Goal: Task Accomplishment & Management: Complete application form

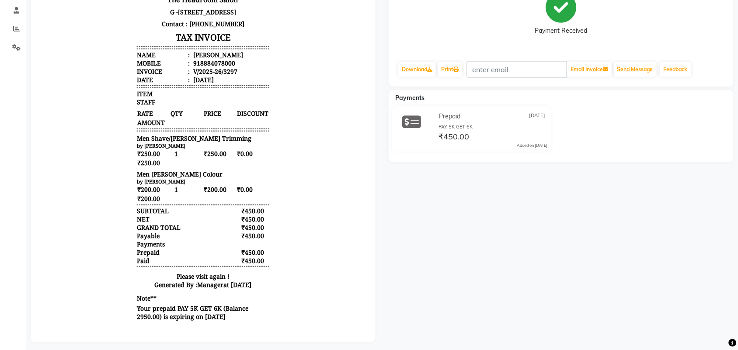
scroll to position [141, 0]
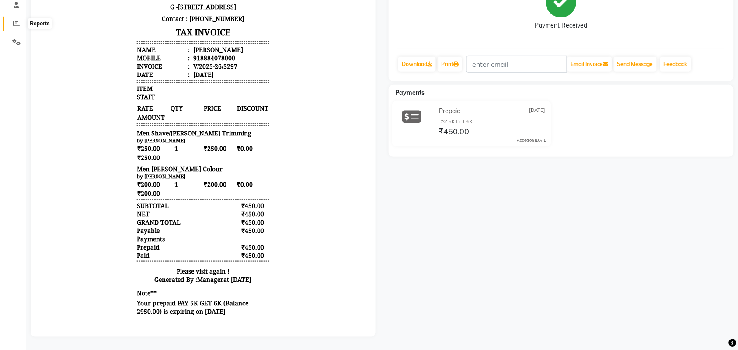
click at [18, 20] on icon at bounding box center [16, 23] width 7 height 7
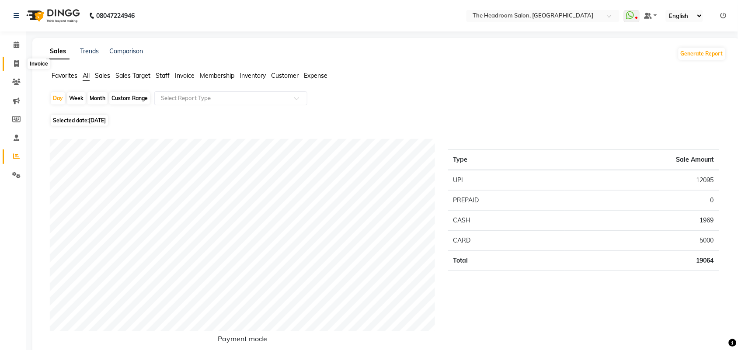
click at [21, 60] on span at bounding box center [16, 64] width 15 height 10
select select "service"
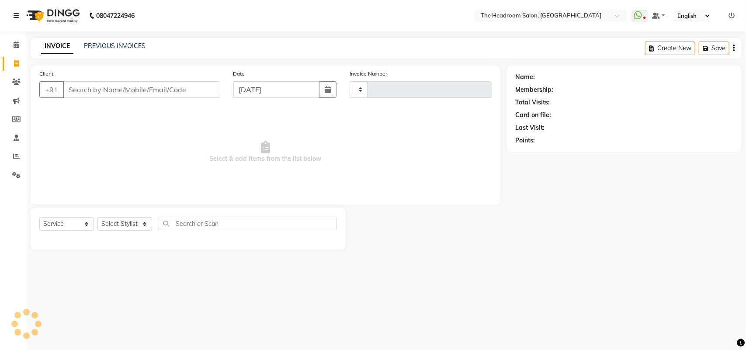
type input "3299"
select select "6933"
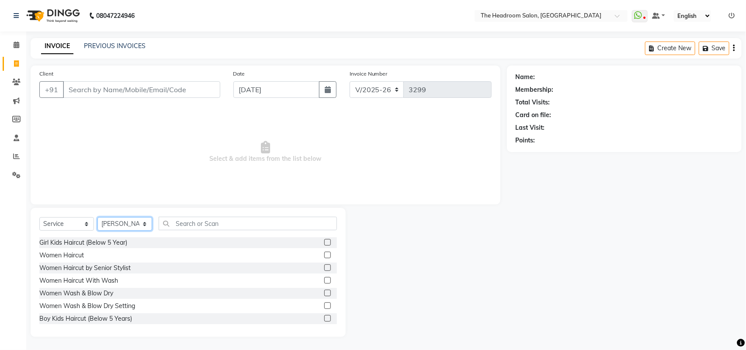
click at [139, 226] on select "Select Stylist [PERSON_NAME] Deepak [PERSON_NAME] [PERSON_NAME] Manager [PERSON…" at bounding box center [124, 224] width 55 height 14
select select "58241"
click at [97, 217] on select "Select Stylist [PERSON_NAME] Deepak [PERSON_NAME] [PERSON_NAME] Manager [PERSON…" at bounding box center [124, 224] width 55 height 14
click at [149, 84] on input "Client" at bounding box center [141, 89] width 157 height 17
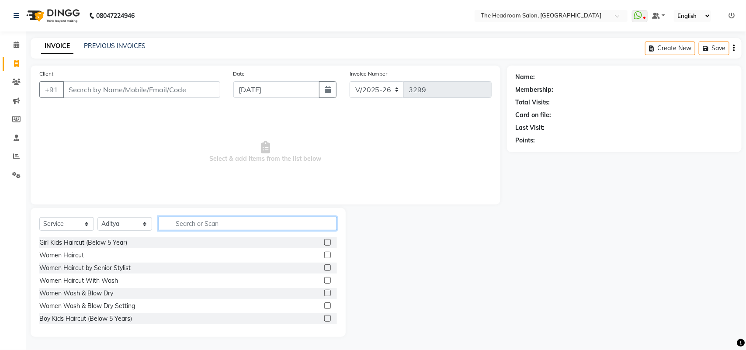
click at [188, 223] on input "text" at bounding box center [248, 224] width 178 height 14
type input "ped"
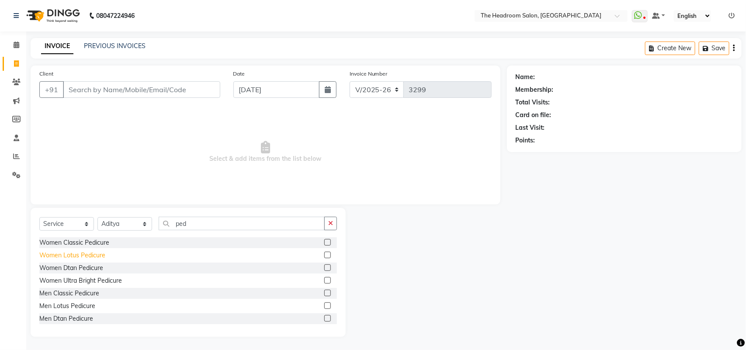
click at [69, 253] on div "Women Lotus Pedicure" at bounding box center [72, 255] width 66 height 9
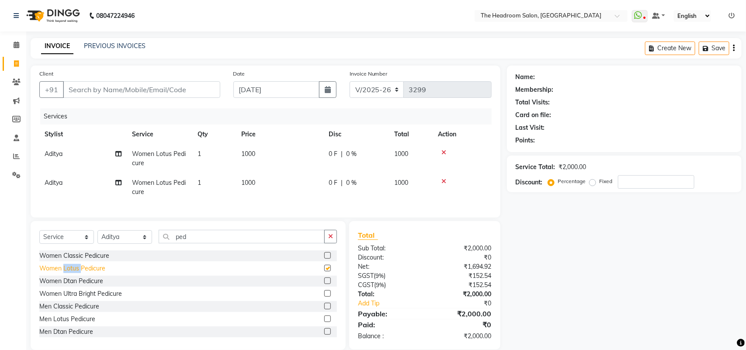
checkbox input "false"
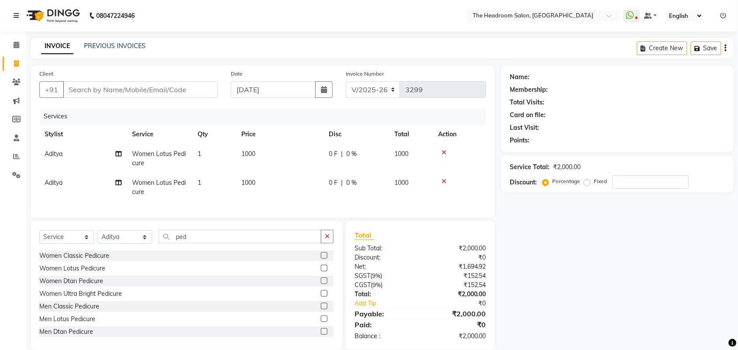
click at [443, 150] on icon at bounding box center [443, 152] width 5 height 6
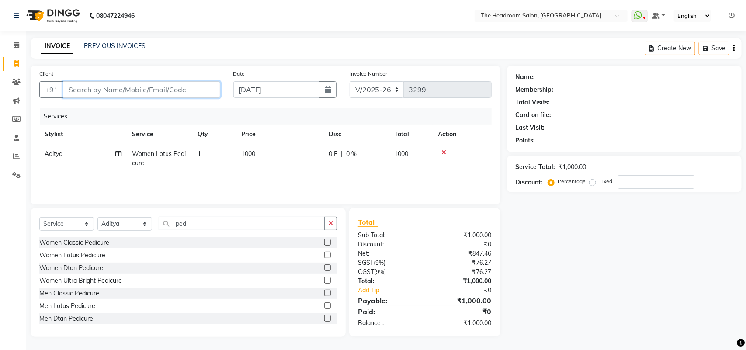
click at [97, 83] on input "Client" at bounding box center [141, 89] width 157 height 17
click at [137, 90] on input "Client" at bounding box center [141, 89] width 157 height 17
click at [132, 92] on input "Client" at bounding box center [141, 89] width 157 height 17
click at [142, 222] on select "Select Stylist [PERSON_NAME] Deepak [PERSON_NAME] [PERSON_NAME] Manager [PERSON…" at bounding box center [124, 224] width 55 height 14
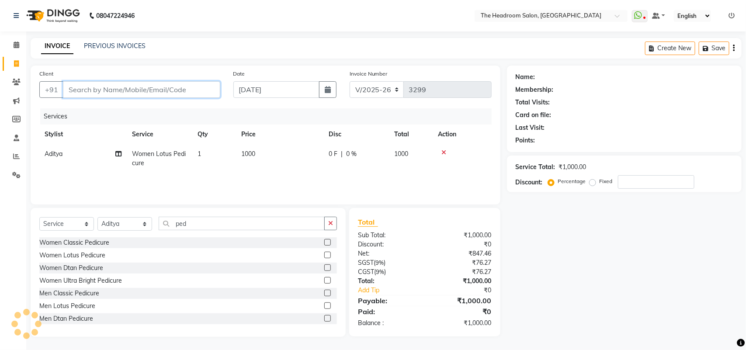
click at [73, 93] on input "Client" at bounding box center [141, 89] width 157 height 17
type input "9"
type input "0"
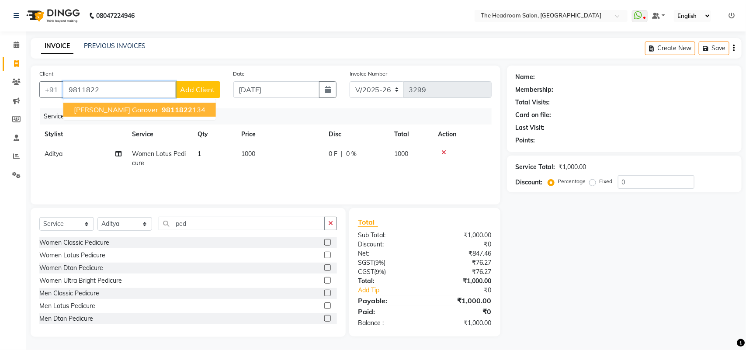
click at [77, 112] on span "[PERSON_NAME] gorover" at bounding box center [116, 109] width 84 height 9
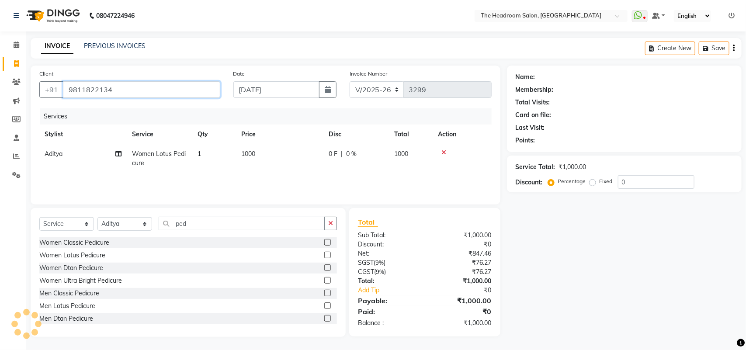
type input "9811822134"
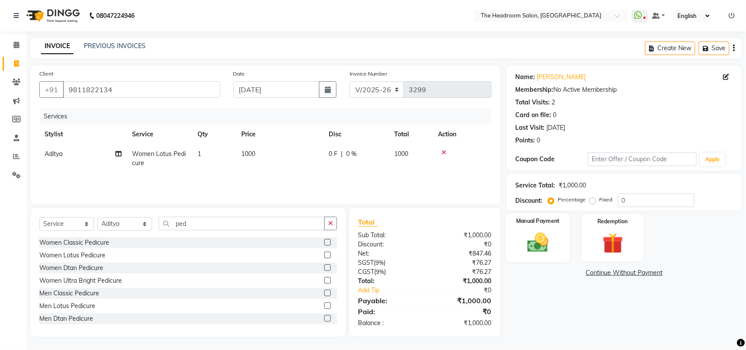
click at [545, 245] on img at bounding box center [537, 242] width 35 height 24
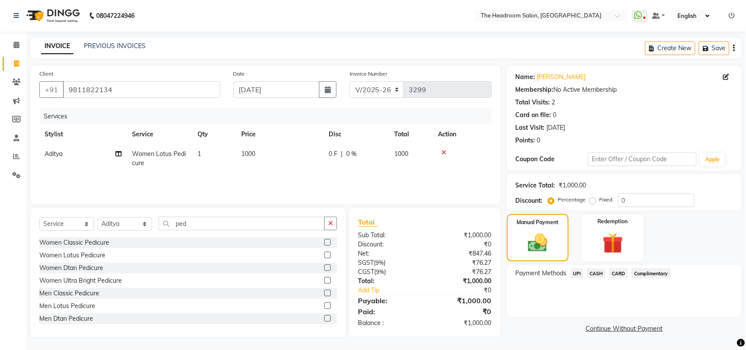
click at [576, 273] on span "UPI" at bounding box center [577, 273] width 14 height 10
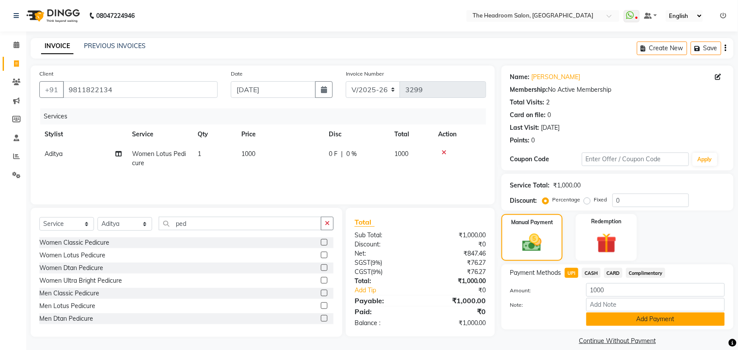
click at [645, 320] on button "Add Payment" at bounding box center [655, 319] width 139 height 14
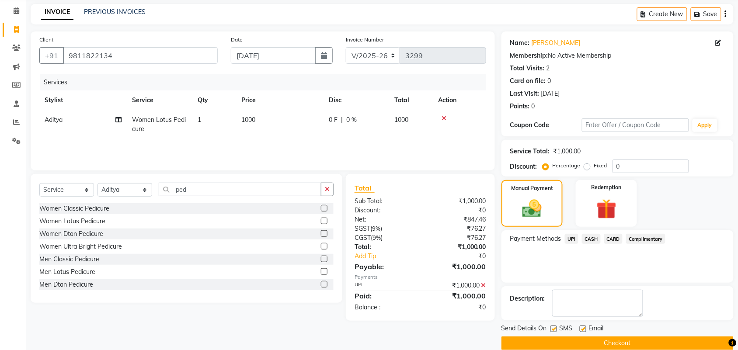
scroll to position [47, 0]
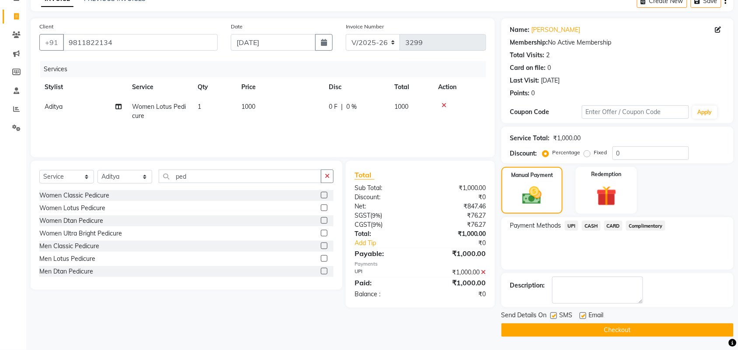
click at [720, 332] on button "Checkout" at bounding box center [617, 330] width 232 height 14
click at [720, 332] on div "Checkout" at bounding box center [617, 330] width 232 height 14
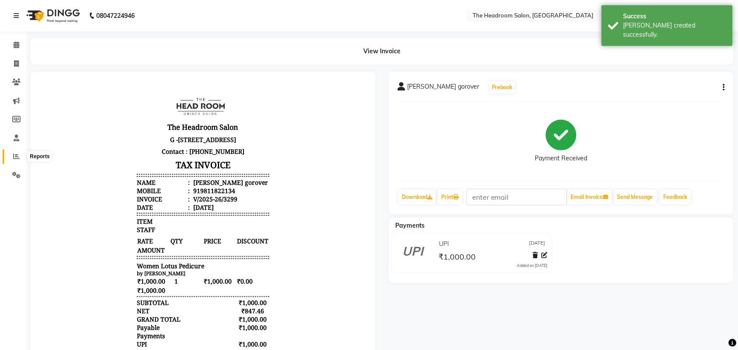
click at [13, 155] on icon at bounding box center [16, 156] width 7 height 7
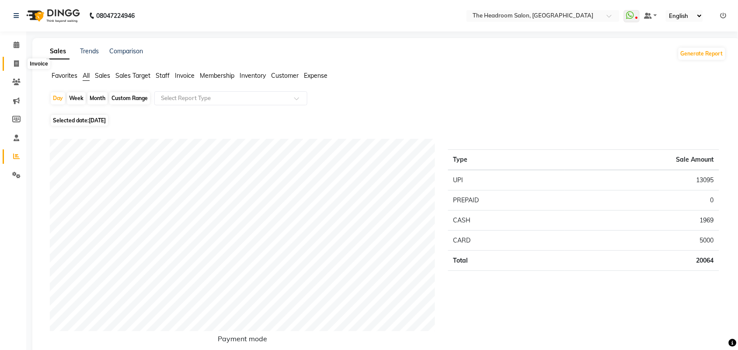
click at [17, 61] on icon at bounding box center [16, 63] width 5 height 7
select select "service"
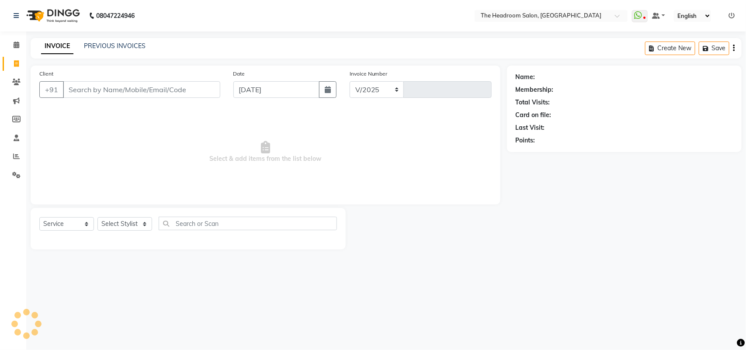
select select "6933"
type input "3300"
